Goal: Information Seeking & Learning: Understand process/instructions

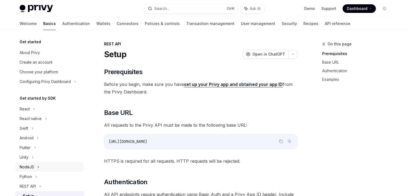
scroll to position [83, 0]
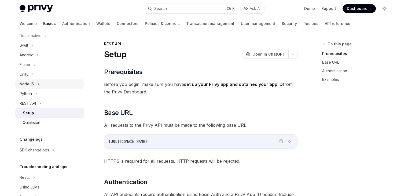
click at [37, 84] on icon at bounding box center [38, 84] width 2 height 6
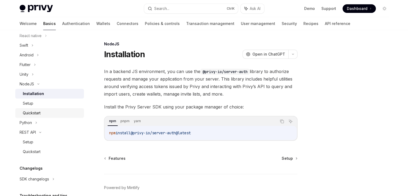
click at [36, 110] on div "Quickstart" at bounding box center [32, 113] width 18 height 6
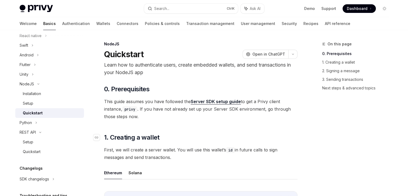
click at [274, 135] on h2 "​ 1. Creating a wallet" at bounding box center [200, 137] width 193 height 9
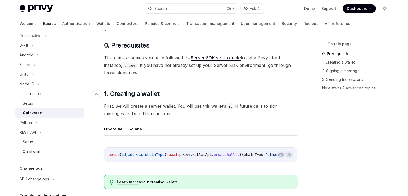
scroll to position [43, 0]
click at [212, 57] on link "Server SDK setup guide" at bounding box center [216, 59] width 50 height 6
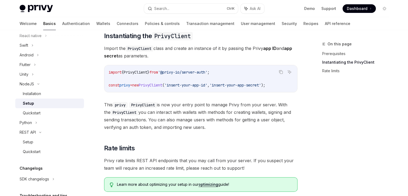
scroll to position [81, 0]
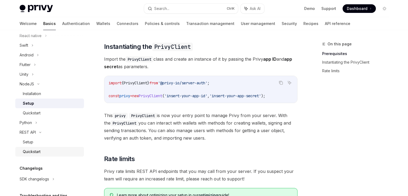
click at [28, 151] on div "Quickstart" at bounding box center [32, 151] width 18 height 6
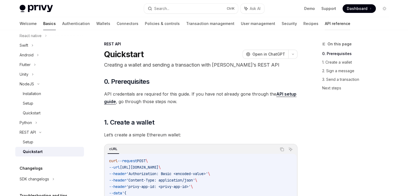
click at [324, 23] on link "API reference" at bounding box center [336, 23] width 25 height 13
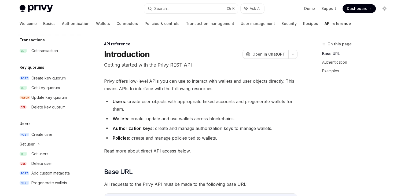
scroll to position [358, 0]
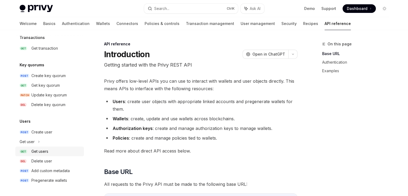
click at [48, 150] on div "Get users" at bounding box center [55, 151] width 49 height 6
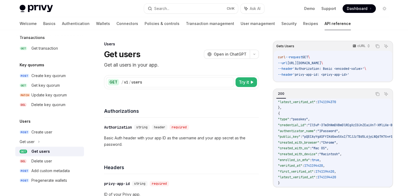
scroll to position [147, 0]
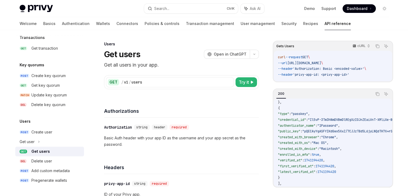
click at [194, 105] on div "Authorizations" at bounding box center [181, 108] width 155 height 20
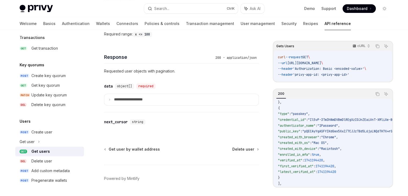
scroll to position [252, 0]
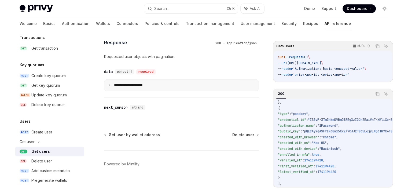
click at [188, 85] on summary "**********" at bounding box center [181, 84] width 154 height 11
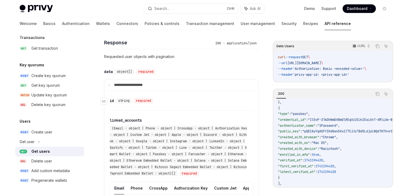
click at [197, 102] on div "​ id string required" at bounding box center [179, 100] width 138 height 6
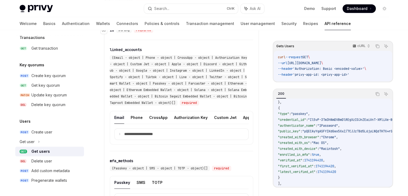
scroll to position [327, 0]
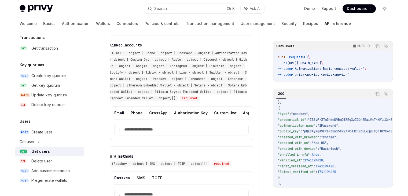
click at [154, 112] on button "CrossApp" at bounding box center [158, 112] width 18 height 13
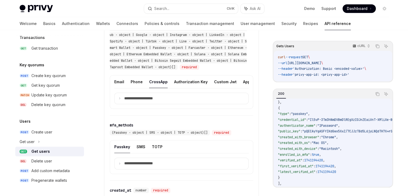
scroll to position [360, 0]
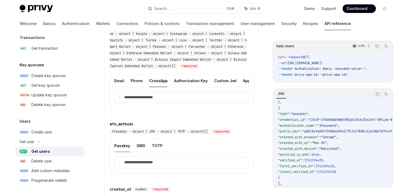
click at [126, 174] on div "**********" at bounding box center [181, 164] width 123 height 19
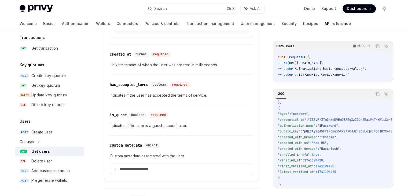
scroll to position [499, 0]
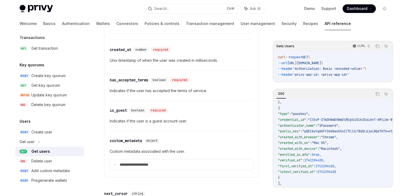
click at [134, 170] on summary "**********" at bounding box center [181, 164] width 143 height 11
click at [213, 163] on summary "**********" at bounding box center [181, 164] width 143 height 11
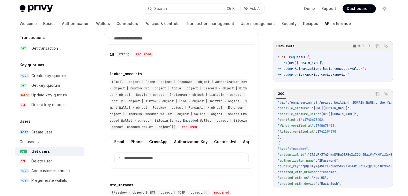
scroll to position [109, 0]
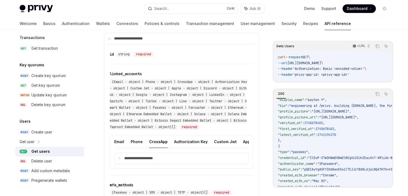
click at [261, 144] on div "Gets Users cURL Copy Ask AI curl --request GET \ --url [URL][DOMAIN_NAME] \ --h…" at bounding box center [203, 106] width 377 height 751
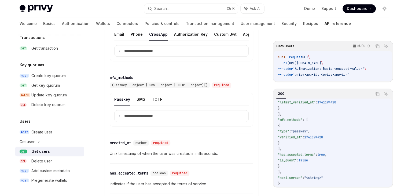
scroll to position [219, 0]
type textarea "*"
